Goal: Task Accomplishment & Management: Use online tool/utility

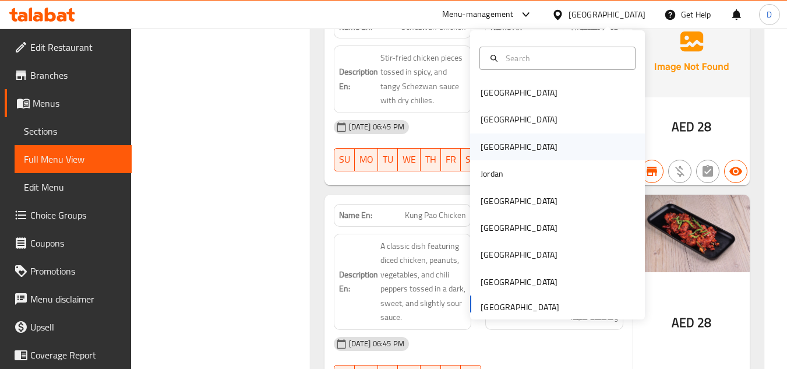
scroll to position [41599, 0]
click at [499, 258] on div "[GEOGRAPHIC_DATA]" at bounding box center [519, 254] width 96 height 27
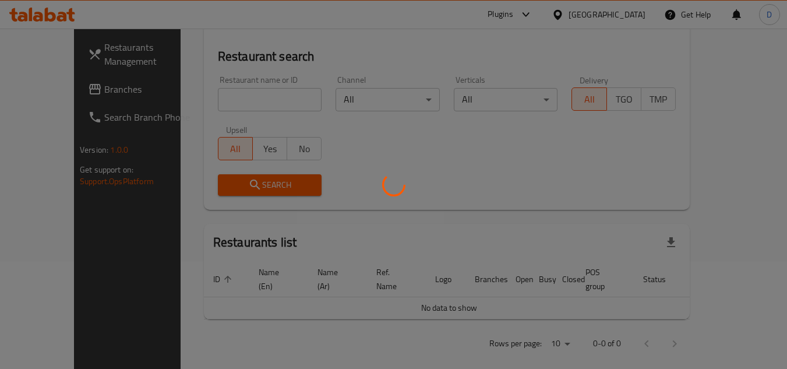
scroll to position [523, 0]
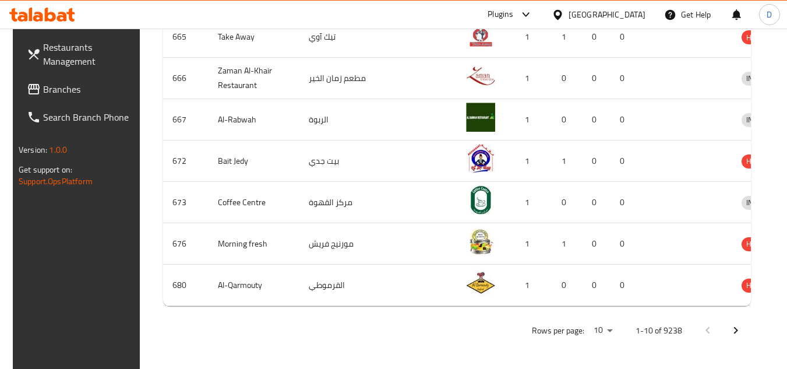
drag, startPoint x: 29, startPoint y: 76, endPoint x: 31, endPoint y: 88, distance: 12.5
click at [29, 76] on link "Branches" at bounding box center [80, 89] width 127 height 28
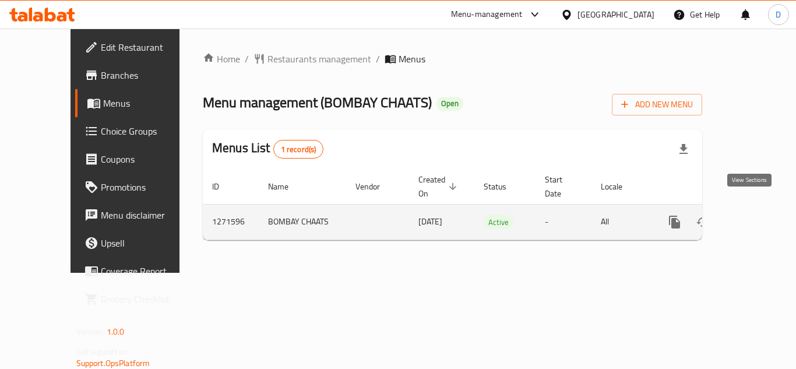
click at [753, 217] on icon "enhanced table" at bounding box center [758, 222] width 10 height 10
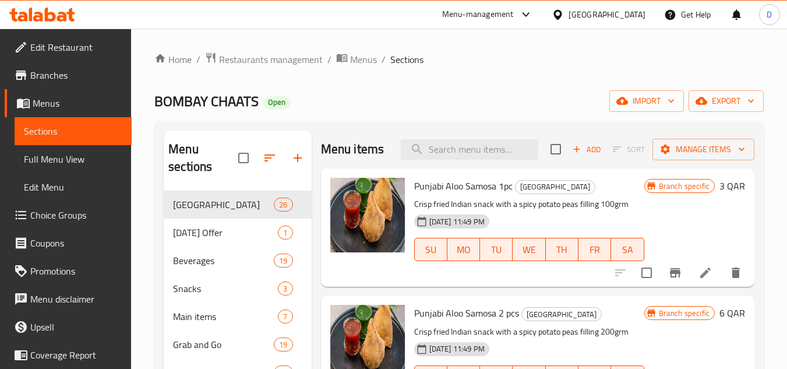
click at [65, 75] on span "Branches" at bounding box center [76, 75] width 92 height 14
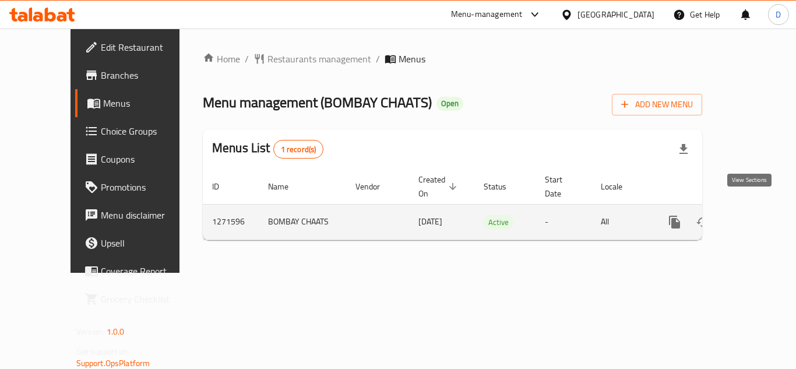
click at [754, 215] on icon "enhanced table" at bounding box center [759, 222] width 14 height 14
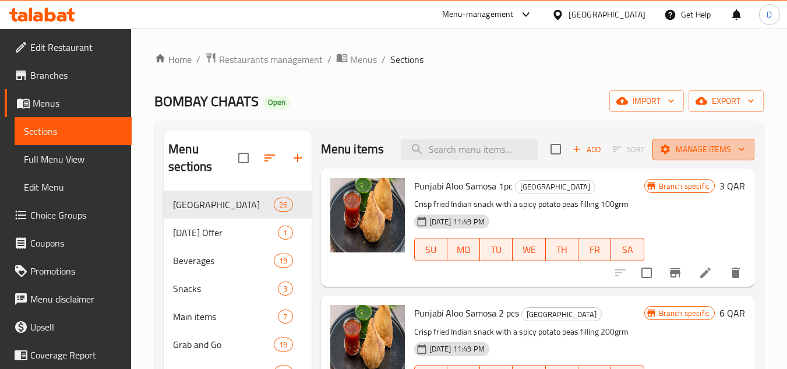
click at [699, 157] on span "Manage items" at bounding box center [703, 149] width 83 height 15
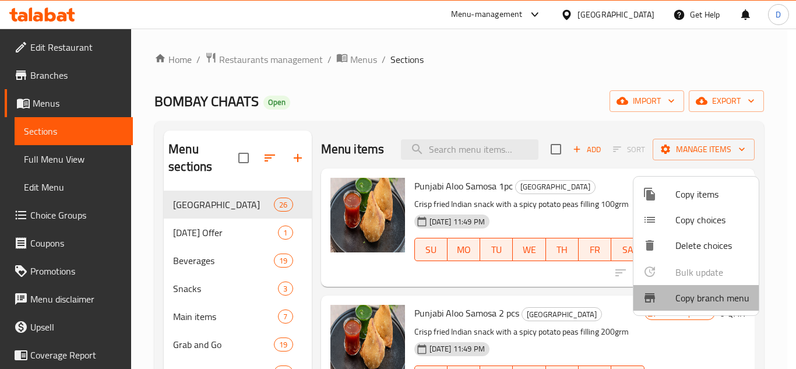
click at [699, 299] on span "Copy branch menu" at bounding box center [712, 298] width 74 height 14
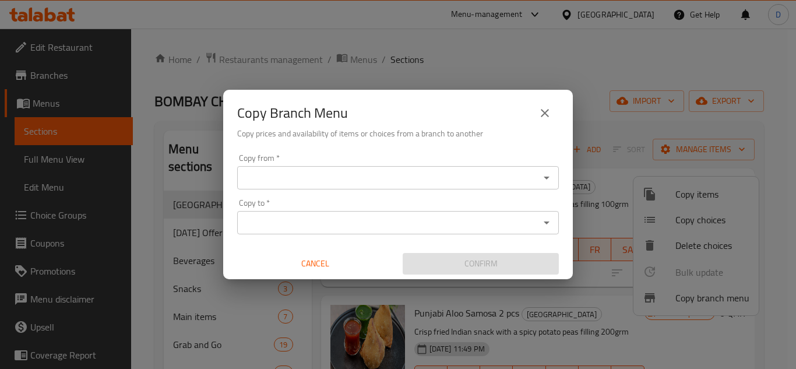
click at [303, 171] on input "Copy from   *" at bounding box center [388, 178] width 295 height 16
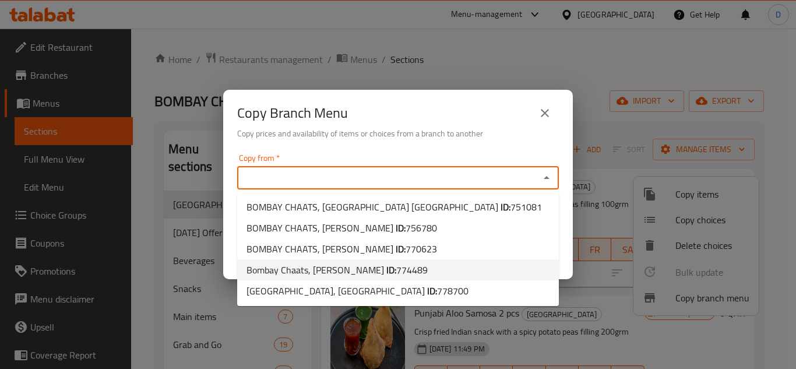
click at [394, 275] on li "Bombay Chaats, Al Wukair ID: 774489" at bounding box center [398, 269] width 322 height 21
type input "Bombay Chaats, Al Wukair"
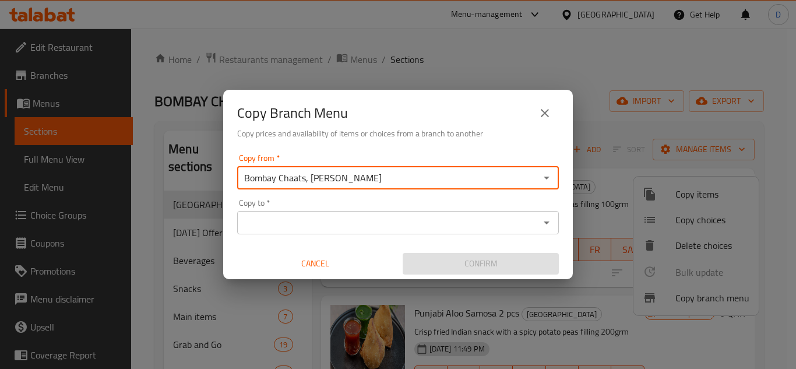
click at [408, 216] on input "Copy to   *" at bounding box center [388, 222] width 295 height 16
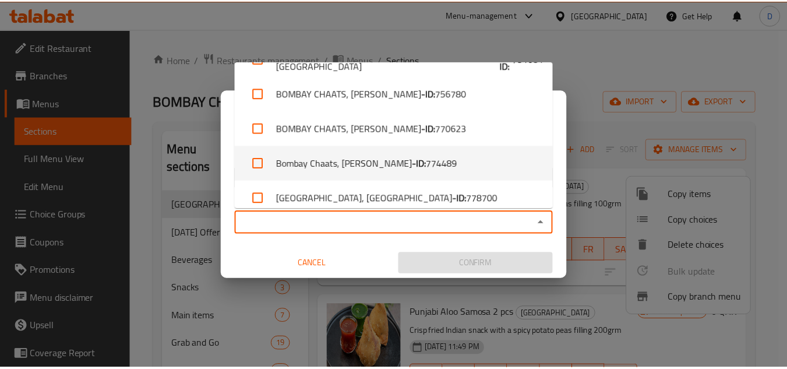
scroll to position [37, 0]
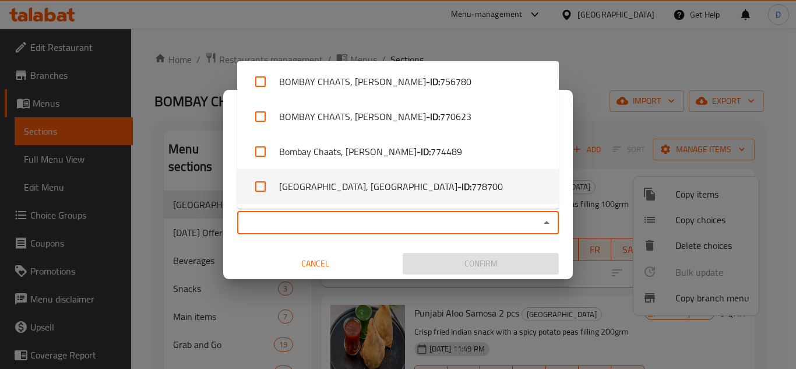
click at [387, 181] on li "BOMBAY CHAATS, Old Airport - ID: 778700" at bounding box center [398, 186] width 322 height 35
checkbox input "true"
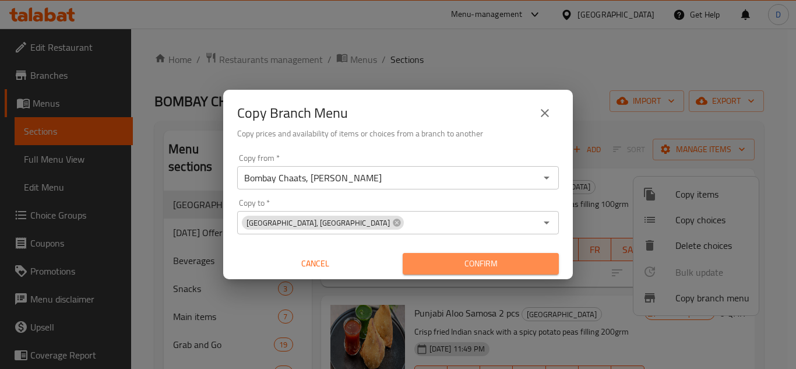
click at [478, 265] on span "Confirm" at bounding box center [481, 263] width 138 height 15
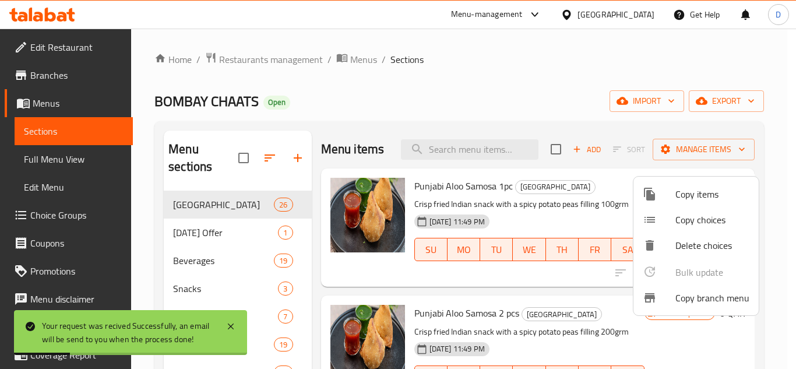
click at [61, 79] on div at bounding box center [398, 184] width 796 height 369
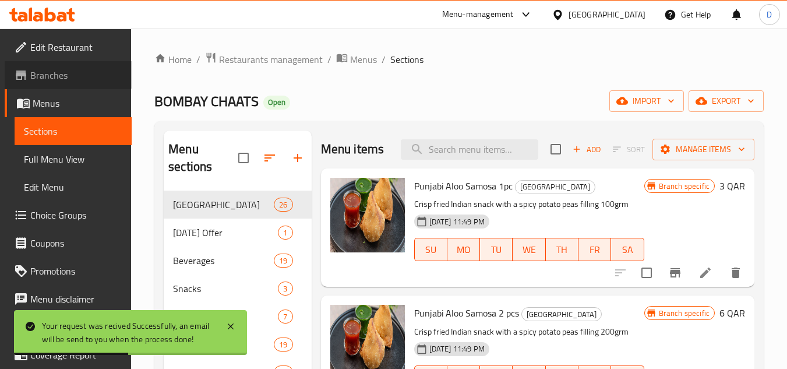
click at [68, 73] on span "Branches" at bounding box center [76, 75] width 92 height 14
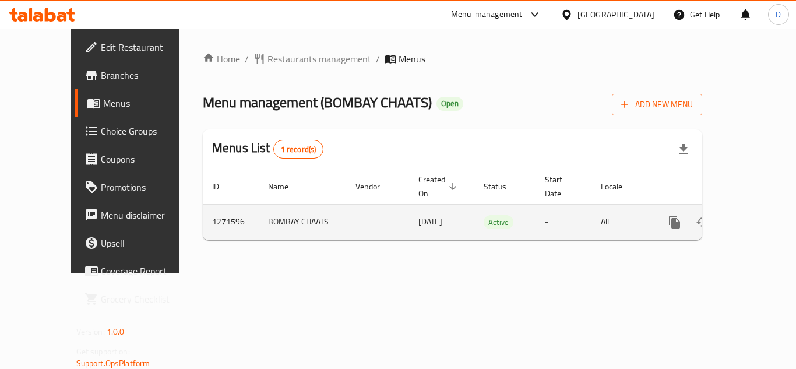
click at [752, 215] on icon "enhanced table" at bounding box center [759, 222] width 14 height 14
